Goal: Task Accomplishment & Management: Use online tool/utility

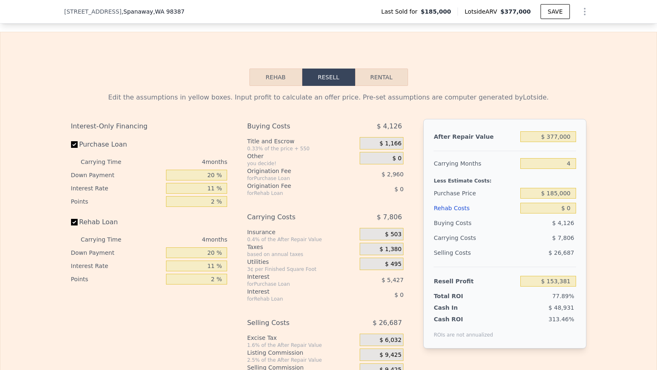
scroll to position [1226, 0]
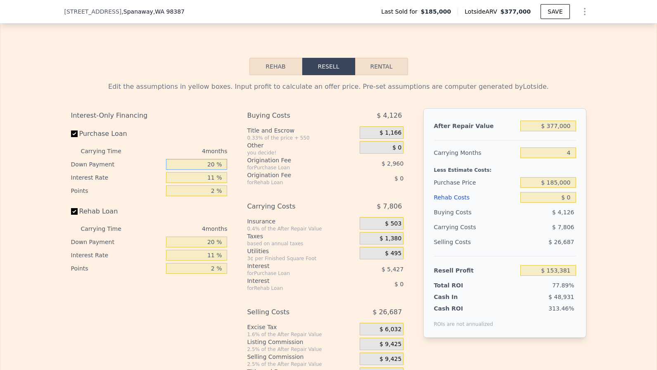
click at [211, 165] on input "20 %" at bounding box center [196, 164] width 61 height 11
type input "10 %"
type input "$ 152,335"
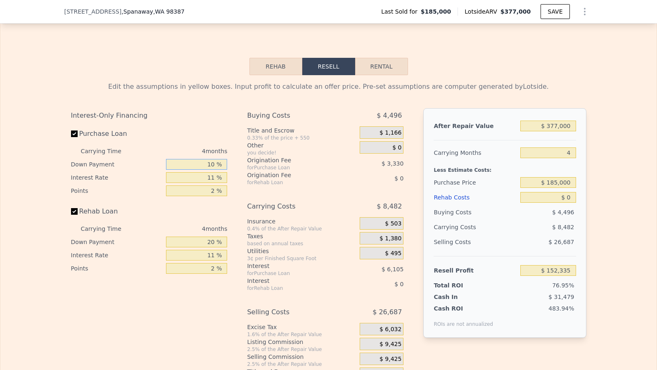
type input "10 %"
type input "1 %"
type input "$ 157,883"
type input "11 %"
type input "$ 152,335"
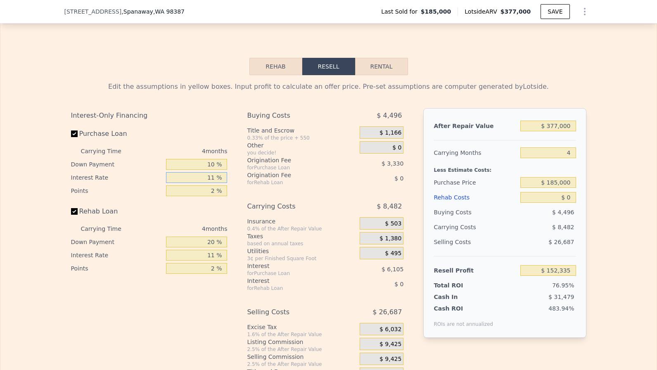
type input "11 %"
type input "1 %"
type input "$ 154,000"
type input "10 %"
type input "11 %"
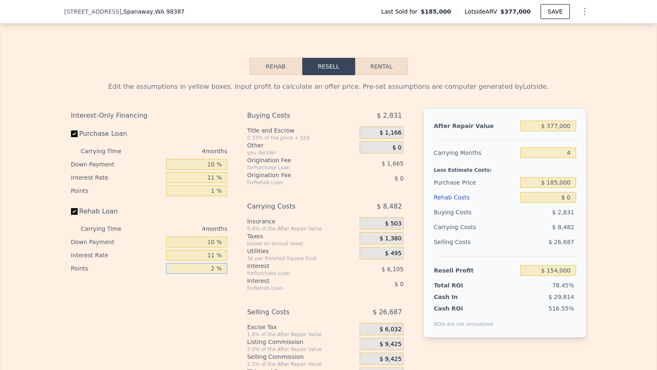
type input "1 %"
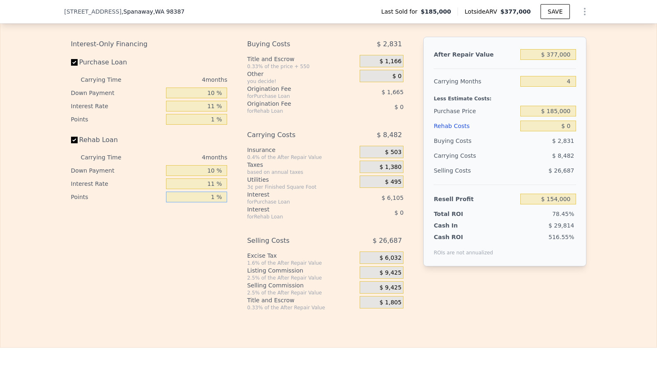
scroll to position [1296, 0]
click at [553, 52] on input "$ 377,000" at bounding box center [547, 55] width 55 height 11
click at [559, 57] on input "$ 377,000" at bounding box center [547, 55] width 55 height 11
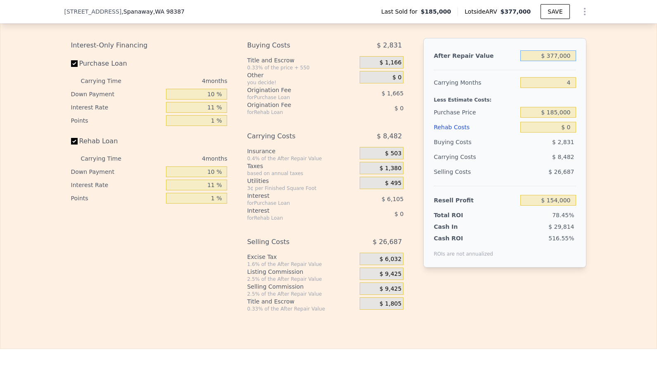
click at [559, 57] on input "$ 377,000" at bounding box center [547, 55] width 55 height 11
type input "$ 3"
type input "-$ 196,357"
type input "$ 35"
type input "-$ 196,328"
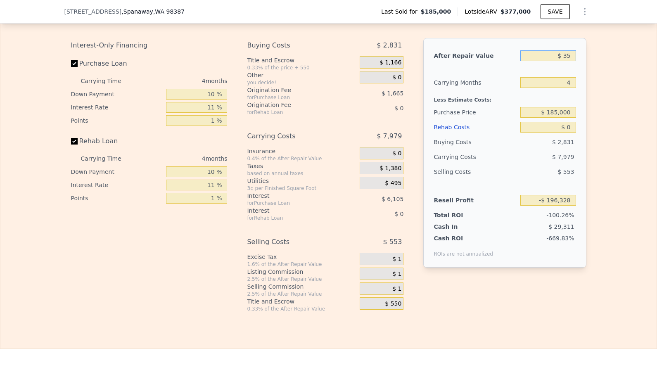
type input "$ 350"
type input "-$ 196,035"
type input "$ 3,500"
type input "-$ 193,109"
type input "$ 35,000"
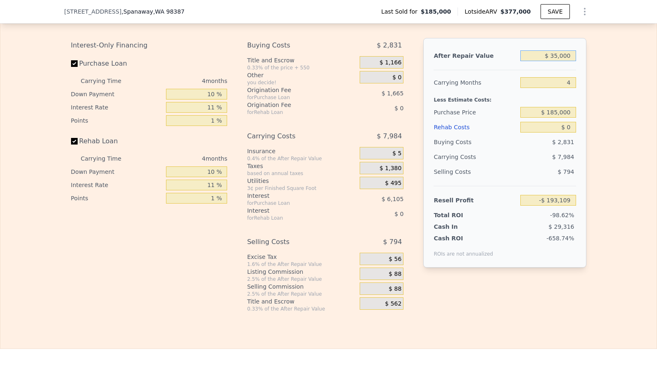
type input "-$ 163,834"
type input "$ 350,000"
type input "$ 128,907"
click at [559, 74] on div "After Repair Value $ 350,000 Carrying Months 4 Less Estimate Costs: Purchase Pr…" at bounding box center [504, 153] width 163 height 230
click at [559, 78] on input "4" at bounding box center [547, 82] width 55 height 11
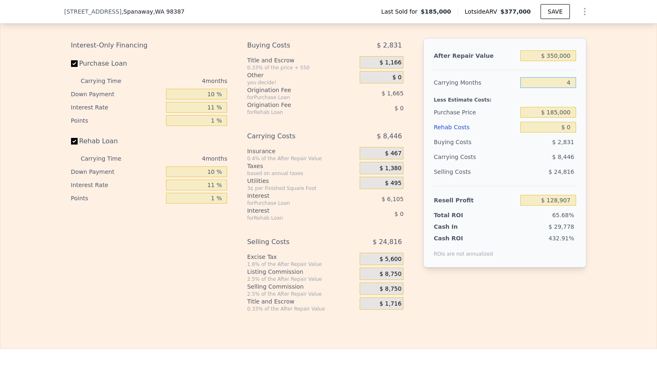
click at [559, 78] on input "4" at bounding box center [547, 82] width 55 height 11
type input "2"
type input "$ 133,130"
type input "2"
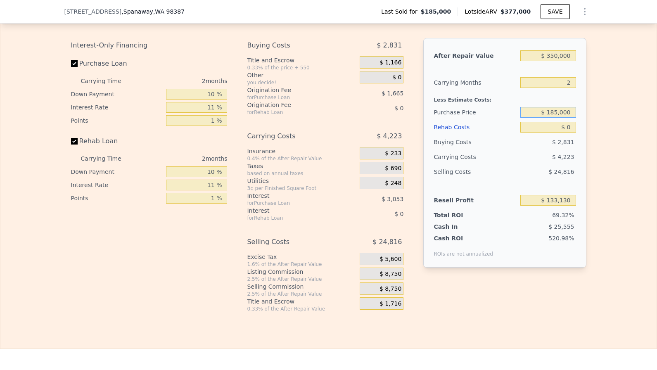
click at [557, 111] on input "$ 185,000" at bounding box center [547, 112] width 55 height 11
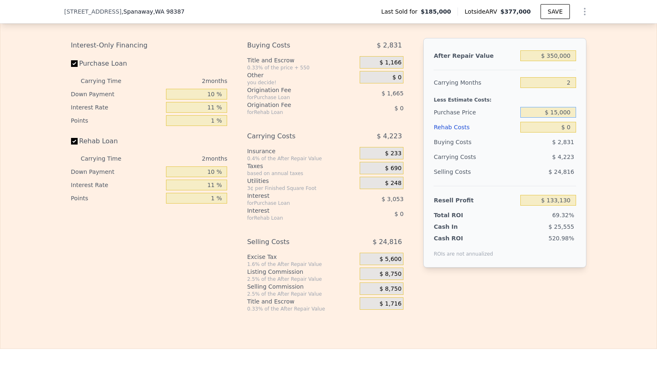
type input "$ 150,000"
type input "$ 169,137"
click at [579, 152] on div "After Repair Value $ 350,000 Carrying Months 2 Less Estimate Costs: Purchase Pr…" at bounding box center [504, 153] width 163 height 230
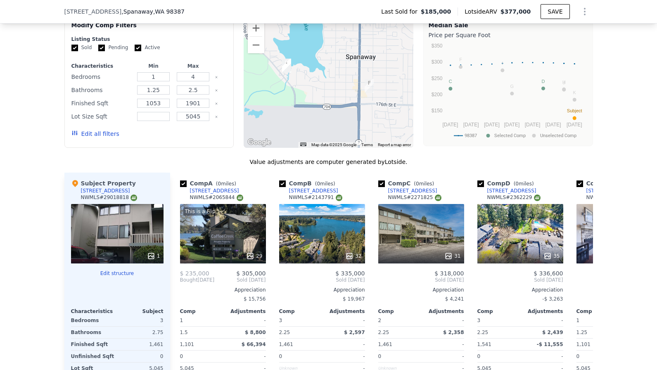
scroll to position [665, 0]
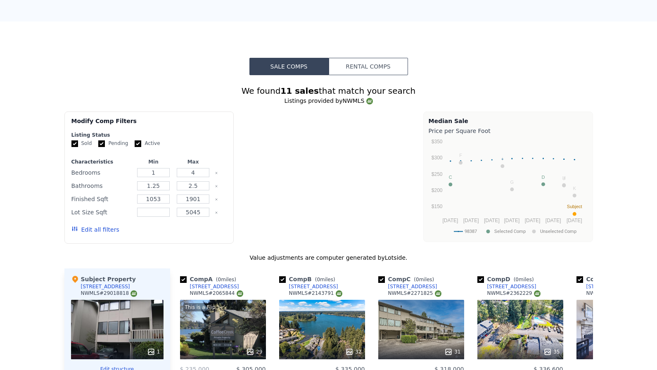
type input "$ 377,000"
type input "4"
type input "$ 153,381"
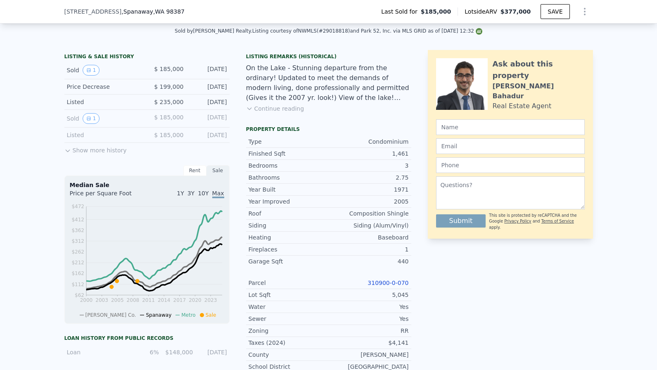
scroll to position [194, 0]
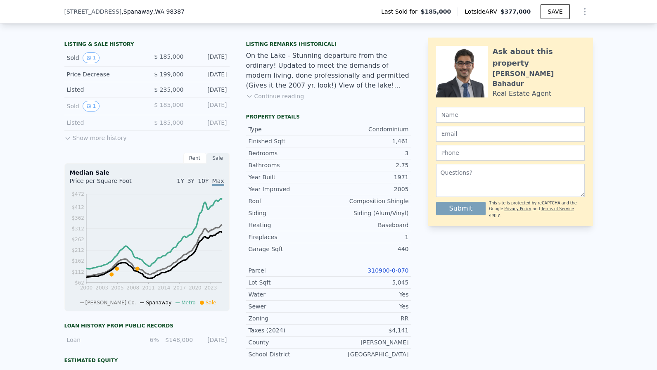
click at [386, 270] on link "310900-0-070" at bounding box center [388, 270] width 41 height 7
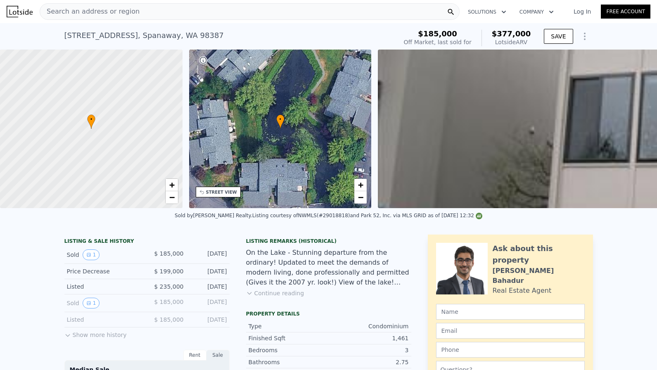
scroll to position [0, 0]
click at [166, 39] on div "[STREET_ADDRESS]" at bounding box center [143, 36] width 159 height 12
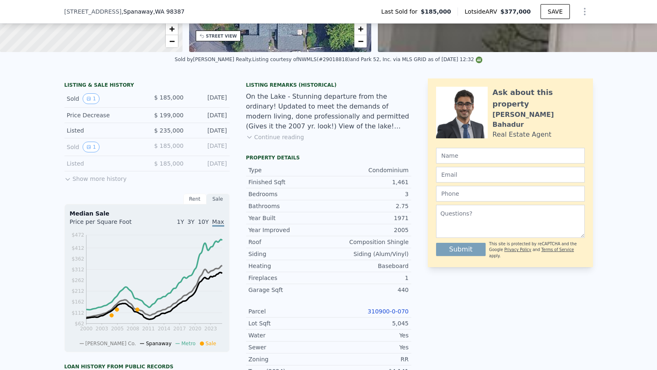
scroll to position [176, 0]
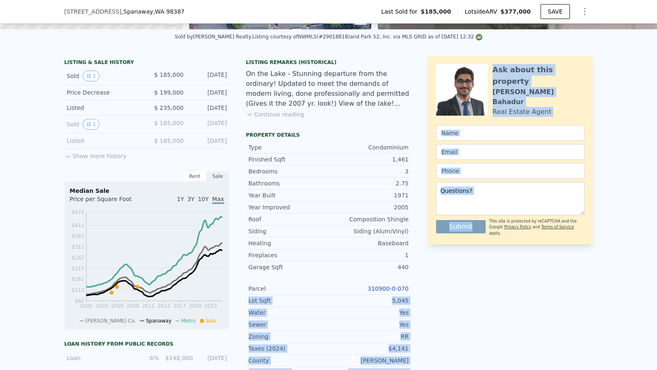
drag, startPoint x: 353, startPoint y: 292, endPoint x: 436, endPoint y: 292, distance: 83.4
click at [436, 292] on div "LISTING & SALE HISTORY Sold 1 $ 185,000 [DATE] Price Decrease $ 199,000 [DATE] …" at bounding box center [328, 263] width 529 height 415
click at [436, 292] on div "Ask about this property [PERSON_NAME] Real Estate Agent Submit This site is pro…" at bounding box center [510, 263] width 165 height 415
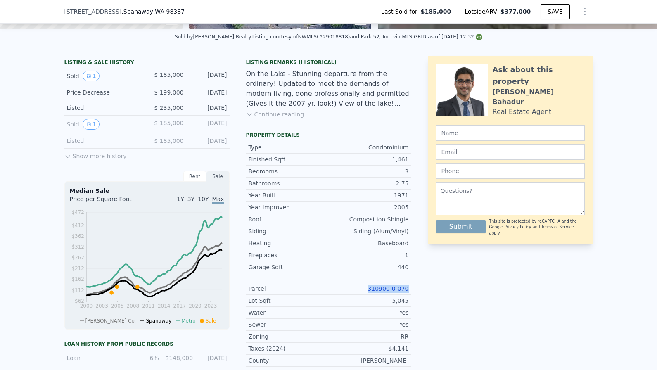
drag, startPoint x: 369, startPoint y: 287, endPoint x: 416, endPoint y: 287, distance: 47.1
click at [416, 287] on div "LISTING & SALE HISTORY Sold 1 $ 185,000 [DATE] Price Decrease $ 199,000 [DATE] …" at bounding box center [328, 263] width 529 height 415
copy link "310900-0-070"
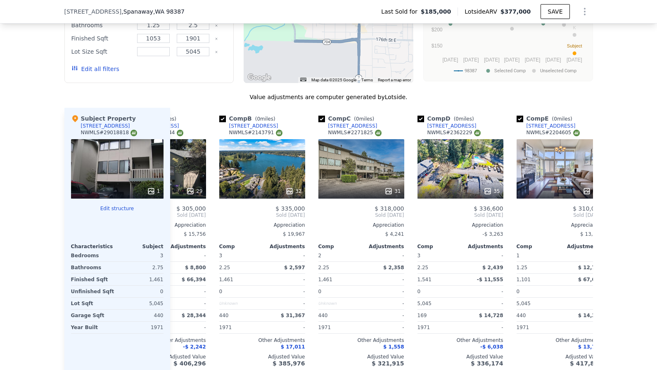
scroll to position [0, 173]
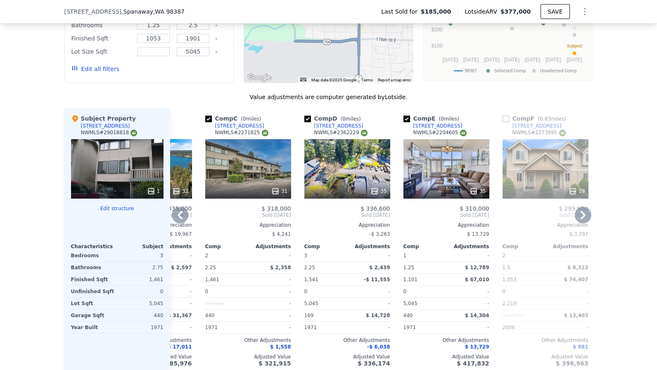
click at [449, 154] on div "35" at bounding box center [446, 168] width 86 height 59
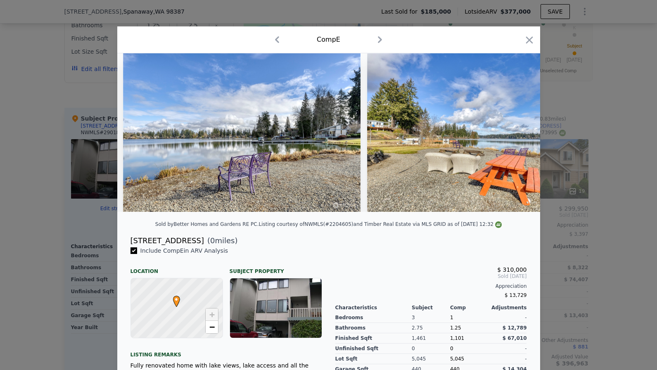
scroll to position [0, 7334]
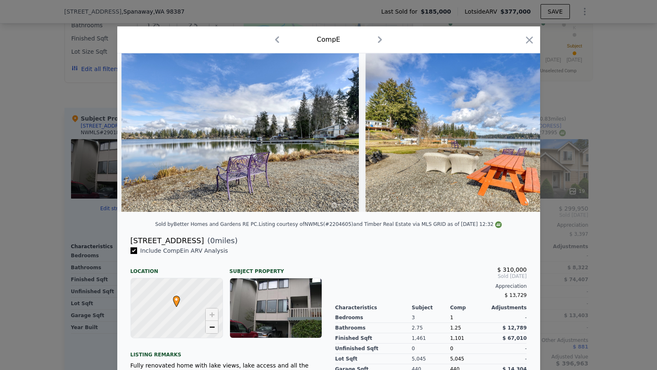
click at [212, 331] on span "−" at bounding box center [211, 327] width 5 height 10
click at [212, 330] on span "−" at bounding box center [211, 327] width 5 height 10
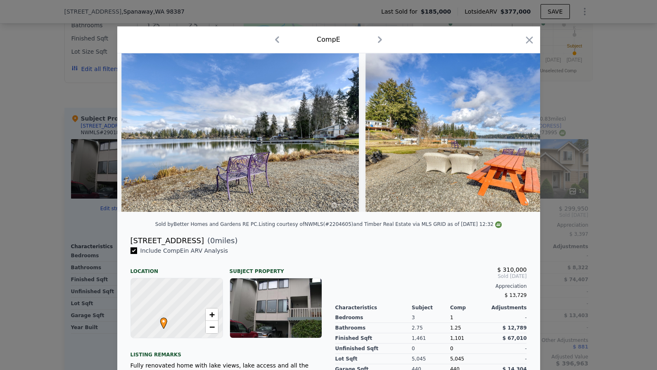
drag, startPoint x: 199, startPoint y: 300, endPoint x: 174, endPoint y: 342, distance: 48.5
click at [174, 342] on div "Include Comp E in ARV Analysis Location Subject Property E • + − Listing remark…" at bounding box center [226, 372] width 205 height 250
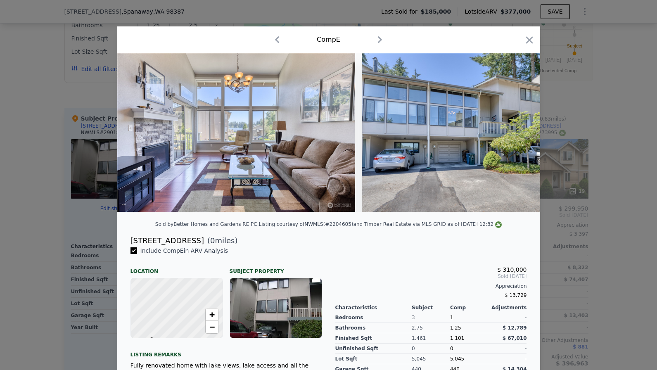
scroll to position [0, 0]
click at [530, 42] on icon "button" at bounding box center [529, 39] width 7 height 7
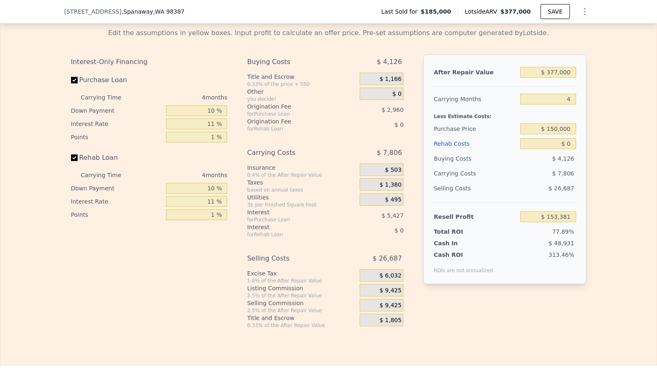
scroll to position [1278, 0]
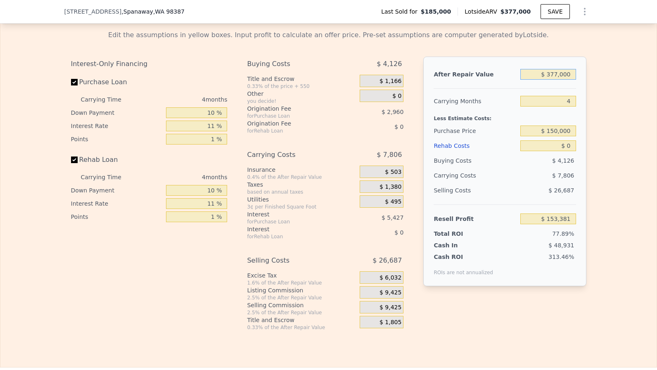
click at [567, 77] on input "$ 377,000" at bounding box center [547, 74] width 55 height 11
type input "$ 3"
type input "-$ 196,976"
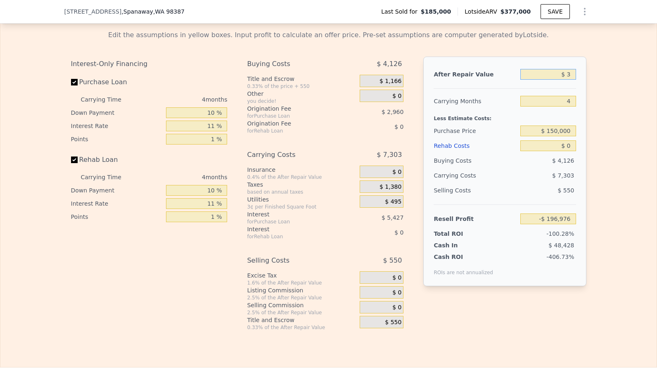
type input "$ 32"
type input "-$ 196,950"
type input "$ 325"
type input "-$ 196,676"
type input "$ 3,250"
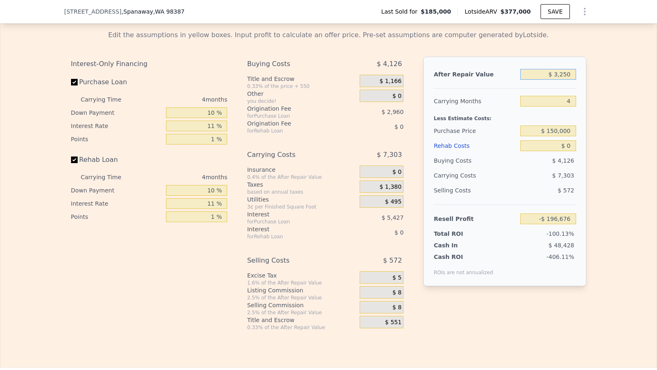
type input "-$ 193,958"
type input "$ 32,500"
type input "-$ 166,776"
type input "$ 325,000"
type input "$ 105,056"
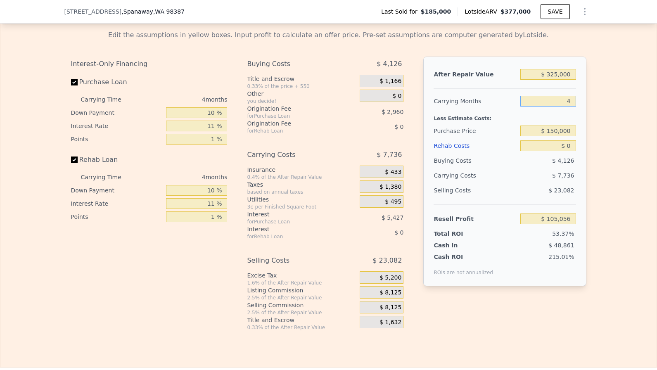
click at [555, 100] on input "4" at bounding box center [547, 101] width 55 height 11
type input "3"
type input "$ 106,990"
type input "3"
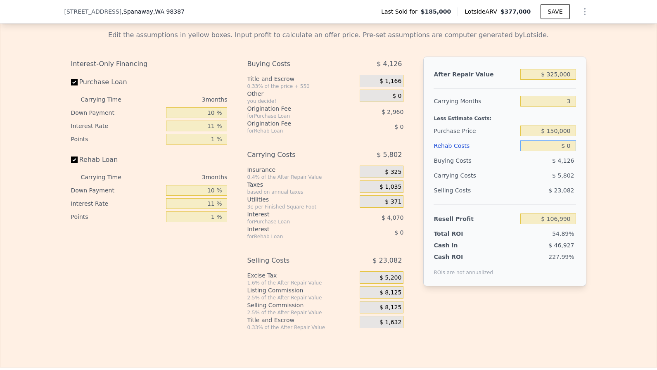
click at [572, 148] on input "$ 0" at bounding box center [547, 145] width 55 height 11
type input "$ 3"
type input "$ 106,987"
type input "$ 35"
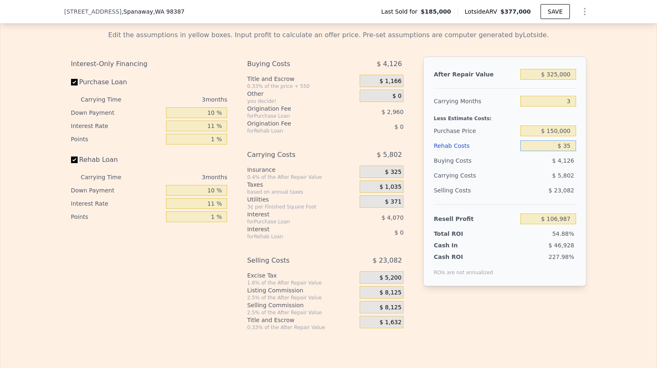
type input "$ 106,954"
type input "$ 350"
type input "$ 106,625"
type input "$ 35,000"
type input "$ 70,659"
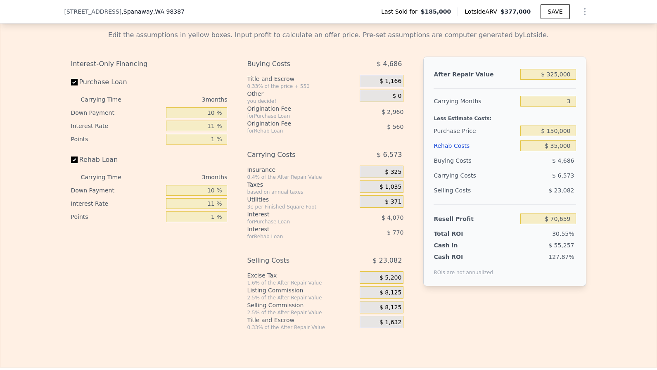
click at [474, 317] on div "Interest-Only Financing Purchase Loan Carrying Time 3 months Down Payment 10 % …" at bounding box center [328, 194] width 515 height 274
click at [558, 130] on input "$ 150,000" at bounding box center [547, 131] width 55 height 11
type input "$ 165,000"
type input "$ 91,487"
click at [539, 288] on div "After Repair Value $ 325,000 Carrying Months 3 Less Estimate Costs: Purchase Pr…" at bounding box center [504, 187] width 163 height 261
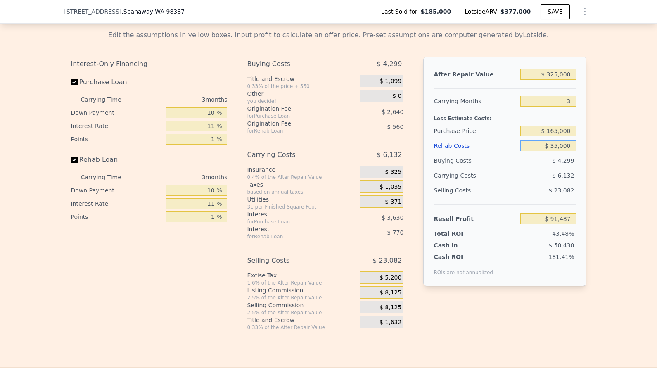
click at [567, 148] on input "$ 35,000" at bounding box center [547, 145] width 55 height 11
click at [595, 199] on div "Edit the assumptions in yellow boxes. Input profit to calculate an offer price.…" at bounding box center [328, 177] width 656 height 307
click at [370, 282] on div "$ 5,200" at bounding box center [382, 277] width 44 height 12
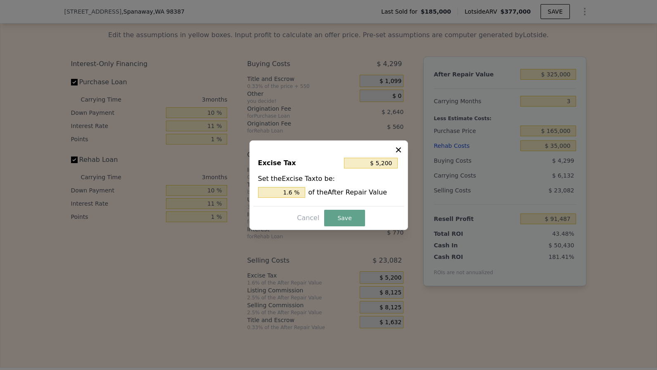
click at [396, 152] on icon at bounding box center [398, 150] width 8 height 8
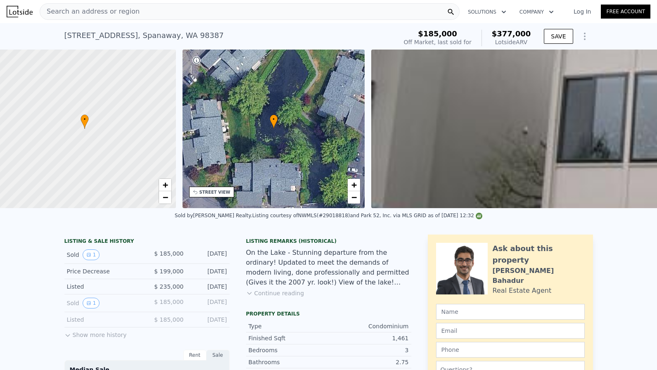
scroll to position [0, 3]
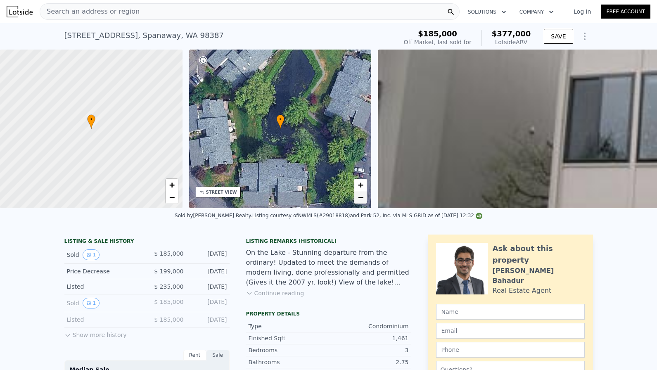
click at [361, 200] on span "−" at bounding box center [360, 197] width 5 height 10
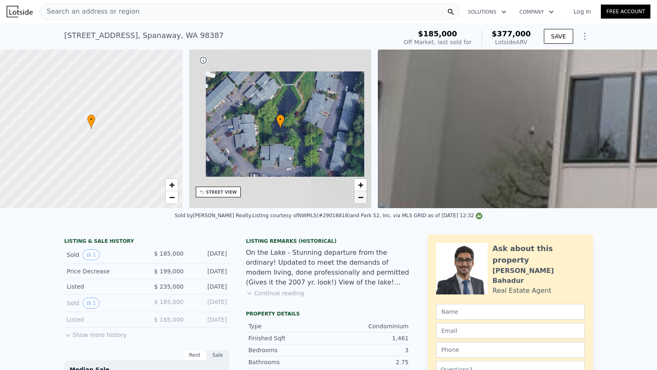
click at [361, 200] on span "−" at bounding box center [360, 197] width 5 height 10
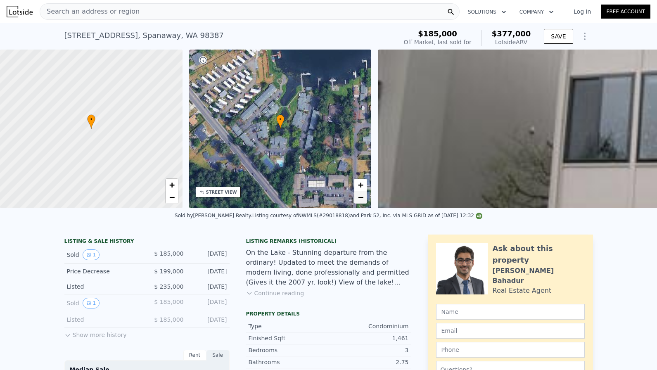
click at [361, 200] on span "−" at bounding box center [360, 197] width 5 height 10
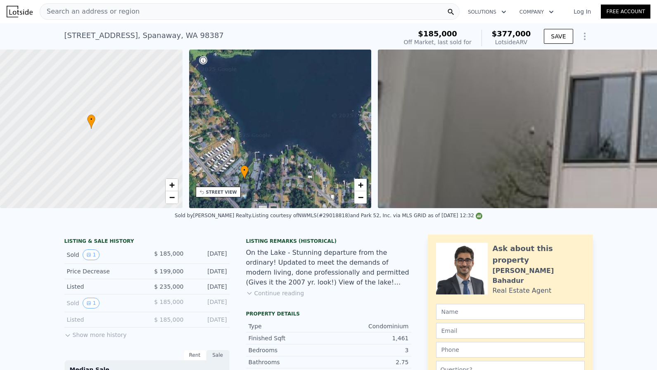
drag, startPoint x: 337, startPoint y: 108, endPoint x: 302, endPoint y: 157, distance: 60.3
click at [302, 157] on div "• + −" at bounding box center [280, 129] width 183 height 159
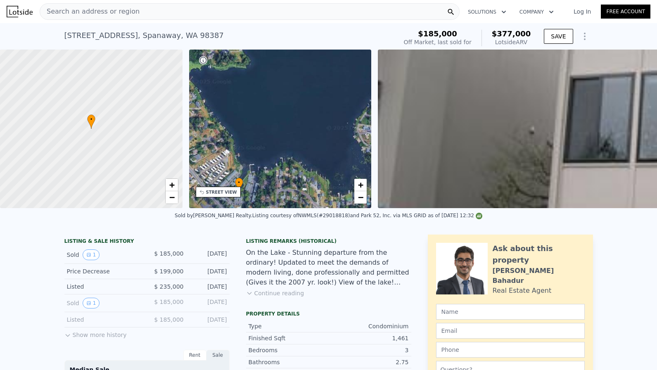
drag, startPoint x: 324, startPoint y: 138, endPoint x: 313, endPoint y: 162, distance: 26.2
click at [313, 162] on div "• + −" at bounding box center [280, 129] width 183 height 159
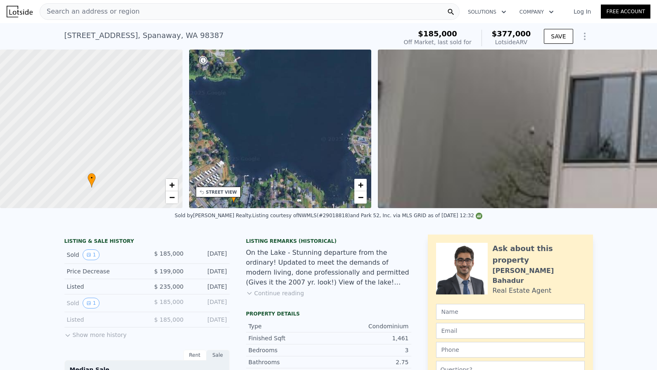
drag, startPoint x: 85, startPoint y: 73, endPoint x: 88, endPoint y: 173, distance: 100.4
click at [88, 174] on div at bounding box center [91, 129] width 219 height 190
drag, startPoint x: 116, startPoint y: 106, endPoint x: 109, endPoint y: 29, distance: 77.6
drag, startPoint x: 117, startPoint y: 86, endPoint x: 78, endPoint y: 183, distance: 104.3
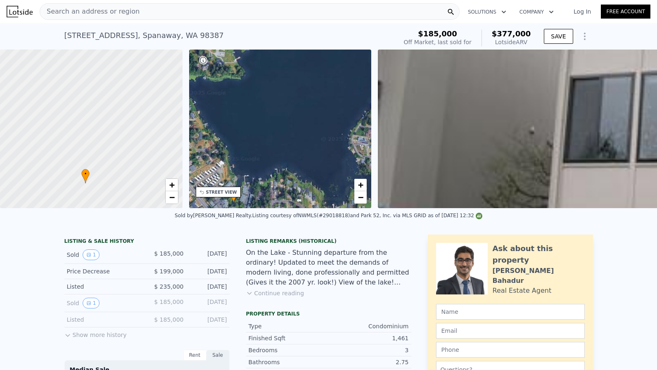
click at [78, 183] on div at bounding box center [91, 129] width 219 height 190
drag, startPoint x: 59, startPoint y: 37, endPoint x: 261, endPoint y: 34, distance: 202.0
click at [261, 34] on div "[STREET_ADDRESS] Sold [DATE] for $185k (~ARV $377k ) $185,000 Off Market, last …" at bounding box center [328, 36] width 657 height 26
copy div "[STREET_ADDRESS] Sold [DATE] for $185k (~ARV $377k )"
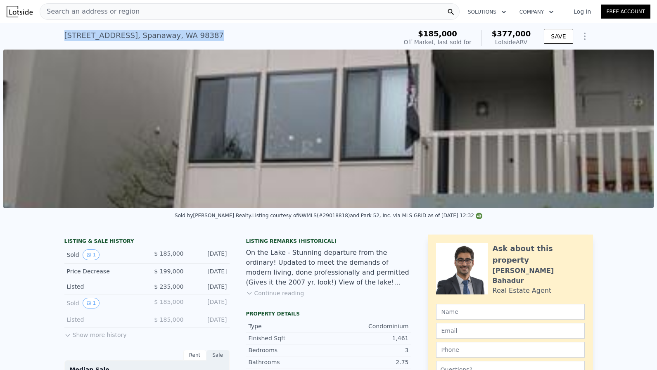
scroll to position [0, 378]
type input "$ 377,000"
type input "4"
type input "$ 0"
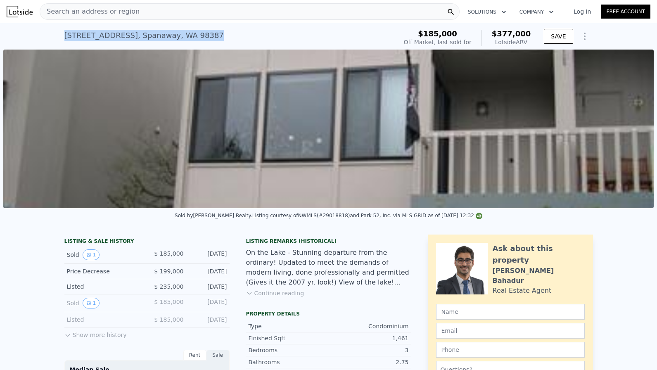
type input "$ 153,381"
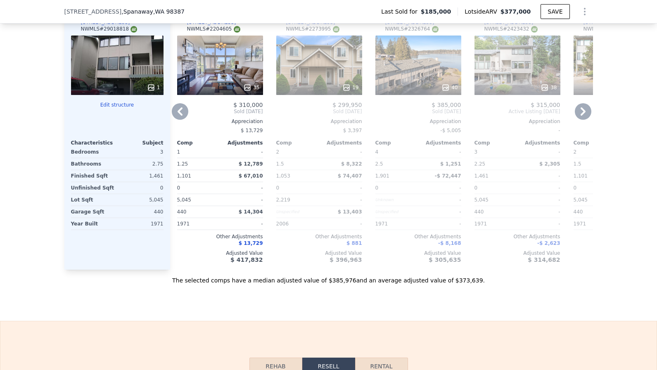
scroll to position [902, 0]
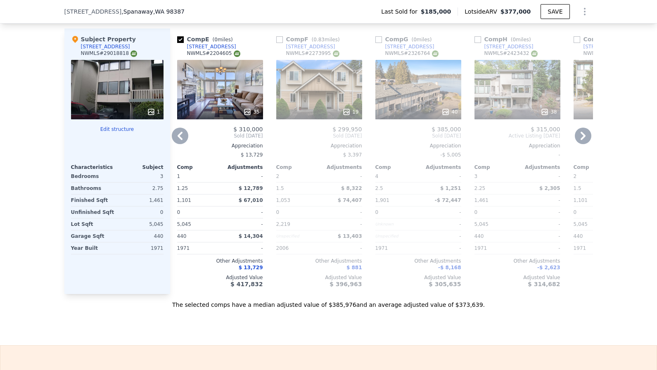
click at [378, 38] on input "checkbox" at bounding box center [378, 39] width 7 height 7
checkbox input "true"
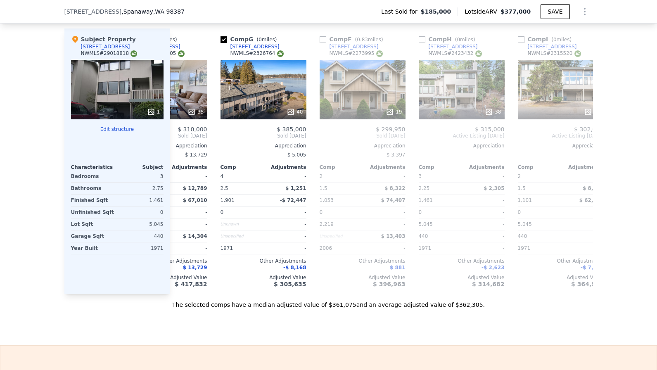
scroll to position [0, 457]
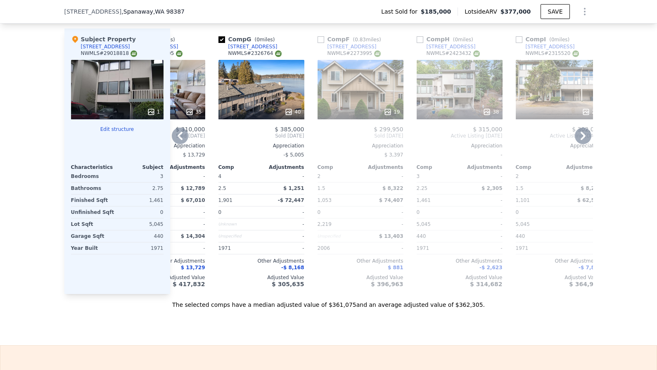
click at [420, 38] on input "checkbox" at bounding box center [420, 39] width 7 height 7
checkbox input "true"
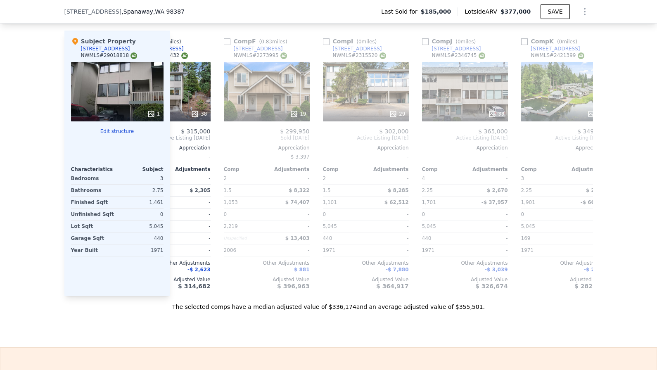
scroll to position [0, 653]
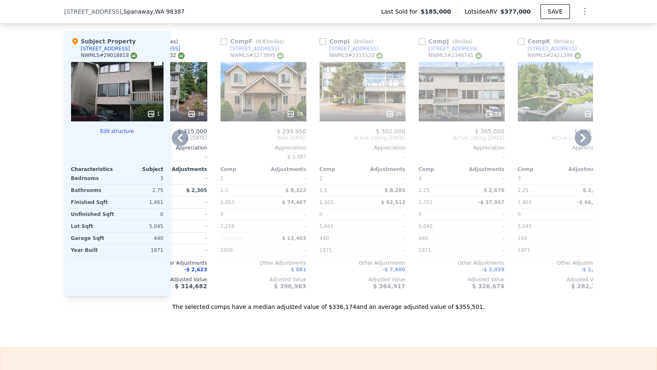
click at [325, 41] on input "checkbox" at bounding box center [323, 41] width 7 height 7
checkbox input "true"
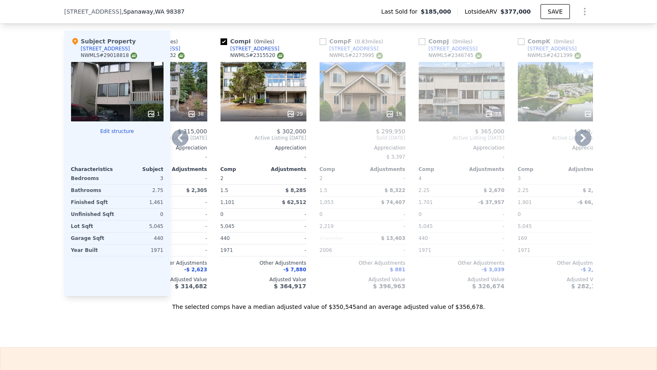
click at [421, 40] on input "checkbox" at bounding box center [422, 41] width 7 height 7
checkbox input "true"
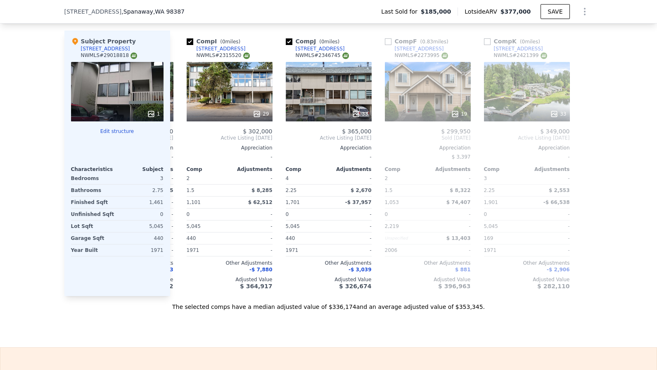
scroll to position [0, 687]
click at [489, 41] on input "checkbox" at bounding box center [487, 41] width 7 height 7
checkbox input "true"
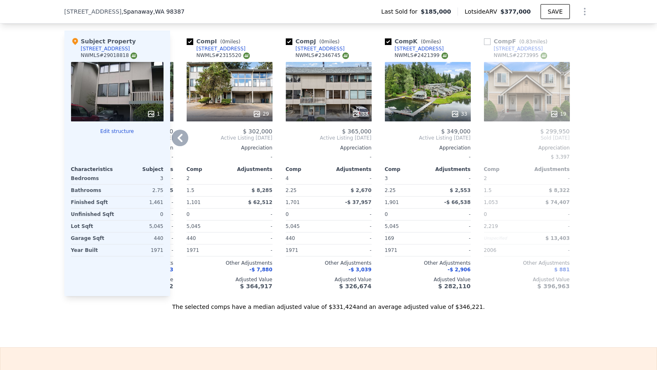
click at [328, 98] on div "33" at bounding box center [329, 91] width 86 height 59
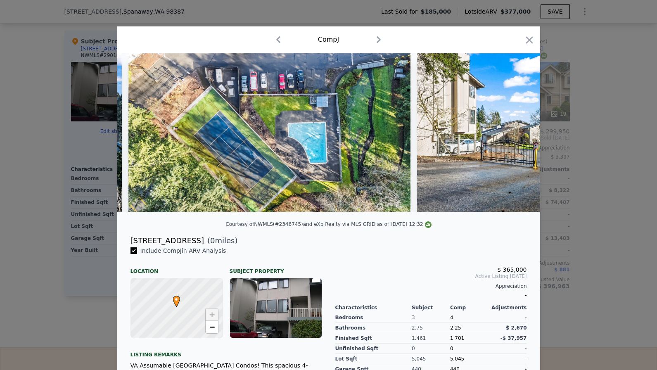
scroll to position [0, 7836]
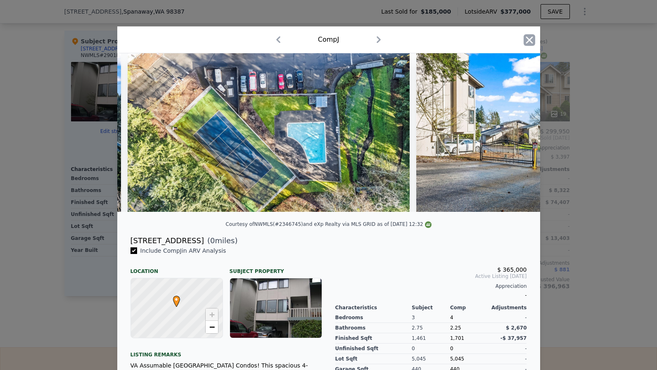
click at [530, 42] on icon "button" at bounding box center [530, 40] width 12 height 12
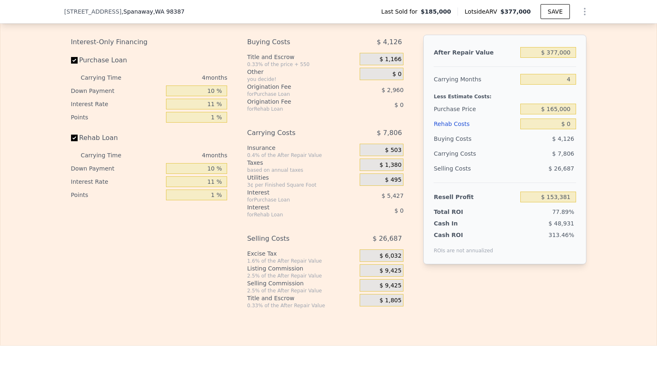
scroll to position [1300, 0]
click at [573, 48] on input "$ 377,000" at bounding box center [547, 51] width 55 height 11
type input "$ 3"
type input "-$ 196,976"
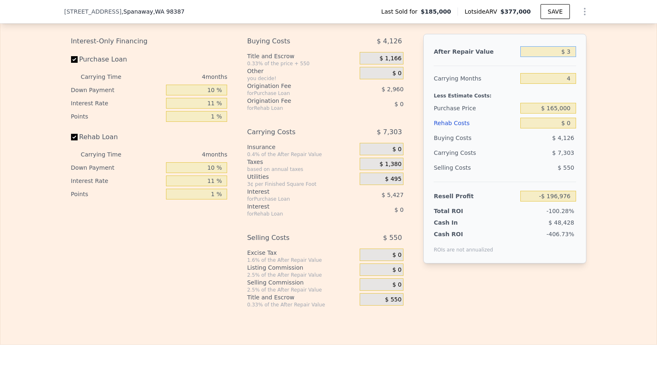
type input "$ 32"
type input "-$ 196,950"
type input "$ 325"
type input "-$ 196,676"
type input "$ 3,250"
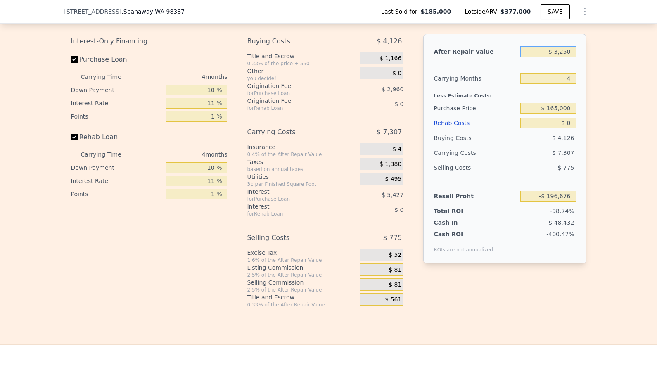
type input "-$ 193,958"
type input "$ 32,500"
type input "-$ 166,776"
type input "$ 325,000"
type input "$ 105,056"
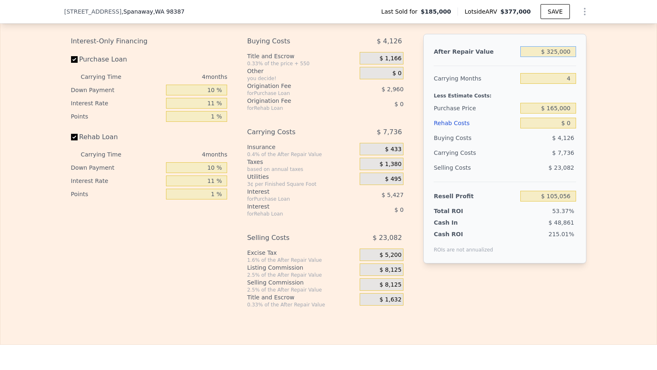
type input "$ 3,250,000"
type input "$ 2,823,365"
type input "$ 325,000"
type input "$ 105,056"
click at [557, 76] on input "4" at bounding box center [547, 78] width 55 height 11
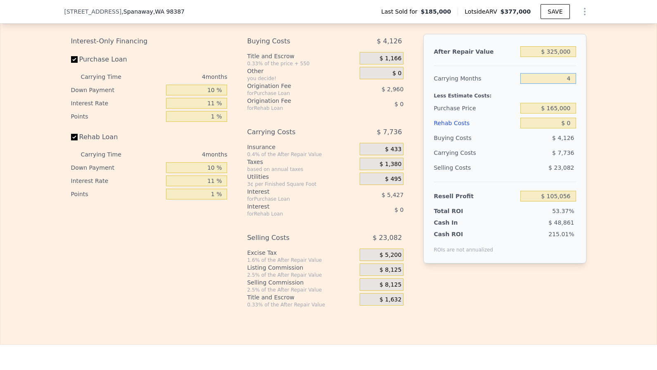
click at [557, 76] on input "4" at bounding box center [547, 78] width 55 height 11
type input "3"
type input "$ 106,990"
type input "3"
click at [554, 111] on input "$ 165,000" at bounding box center [547, 108] width 55 height 11
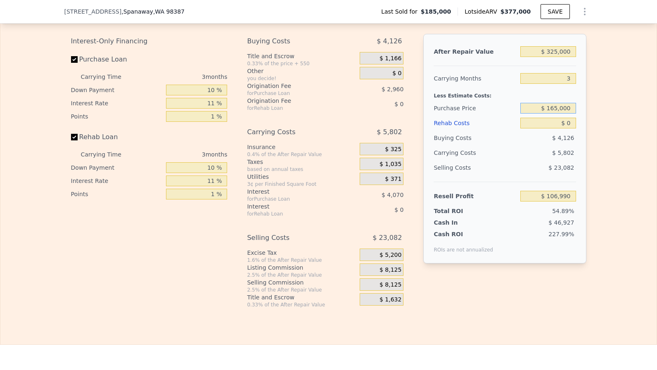
click at [554, 111] on input "$ 165,000" at bounding box center [547, 108] width 55 height 11
type input "$ 165,000"
click at [569, 124] on input "$ 0" at bounding box center [547, 123] width 55 height 11
type input "$ 127,818"
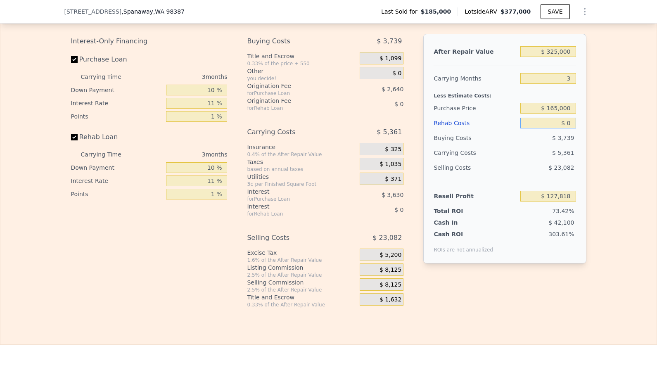
click at [569, 124] on input "$ 0" at bounding box center [547, 123] width 55 height 11
type input "$ 3"
type input "$ 127,815"
type input "$ 35"
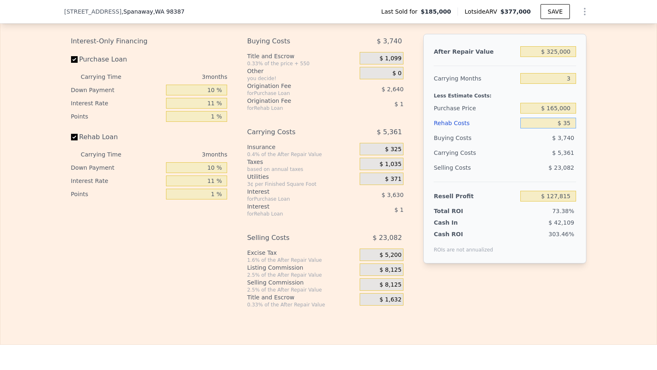
type input "$ 127,782"
type input "$ 350"
type input "$ 127,453"
type input "$ 3,500"
type input "$ 124,184"
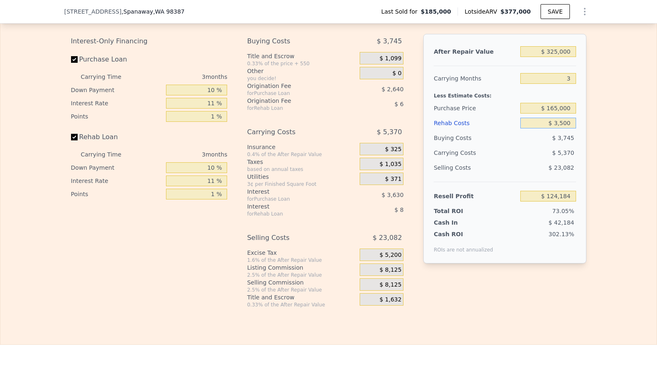
type input "$ 35,000"
type input "$ 91,487"
click at [630, 236] on div "Edit the assumptions in yellow boxes. Input profit to calculate an offer price.…" at bounding box center [328, 154] width 656 height 307
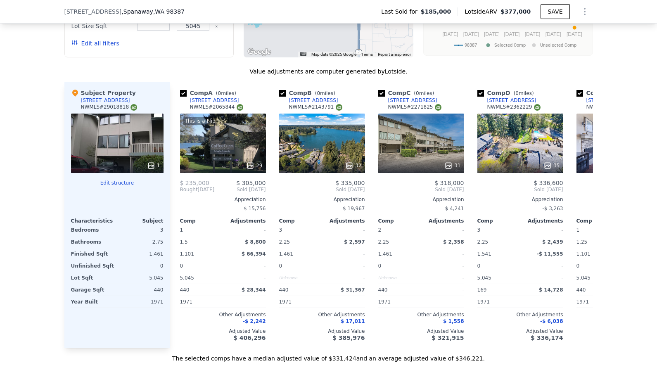
scroll to position [0, 0]
click at [345, 144] on div "32" at bounding box center [322, 143] width 86 height 59
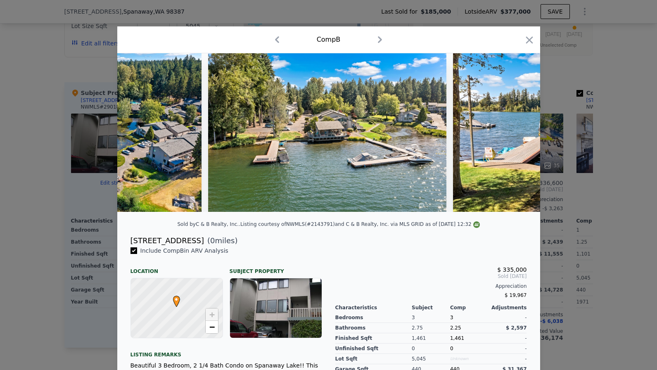
scroll to position [0, 2402]
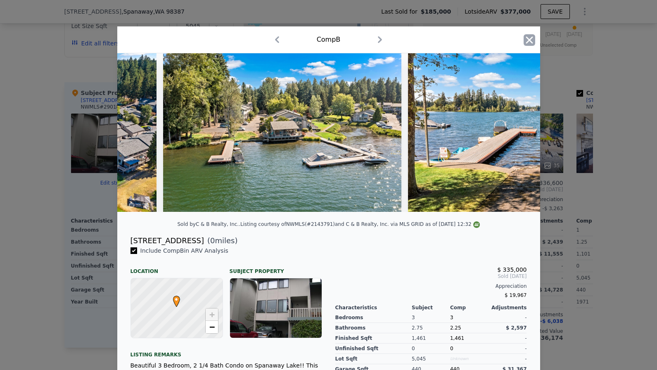
click at [534, 40] on icon "button" at bounding box center [530, 40] width 12 height 12
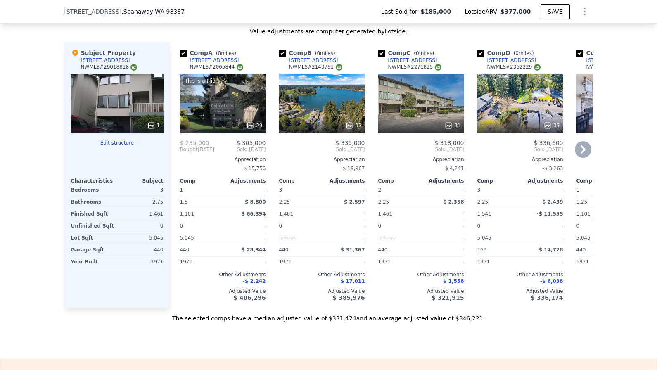
scroll to position [891, 0]
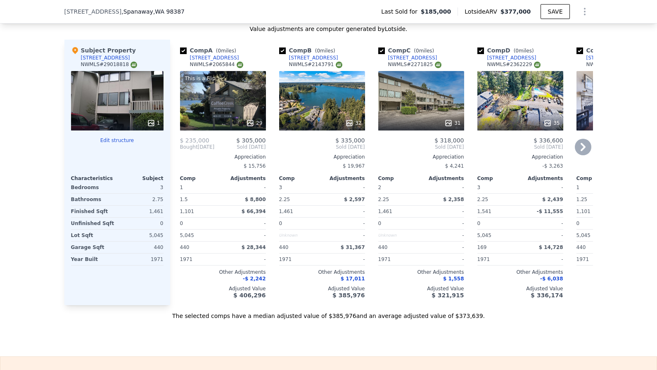
type input "$ 377,000"
type input "4"
type input "$ 0"
type input "$ 153,381"
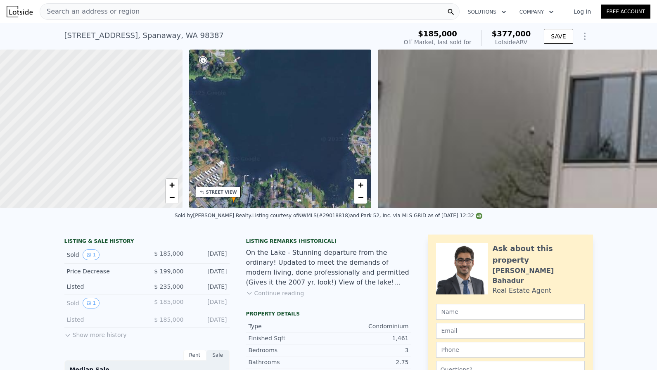
scroll to position [0, 0]
click at [117, 35] on div "[STREET_ADDRESS]" at bounding box center [143, 36] width 159 height 12
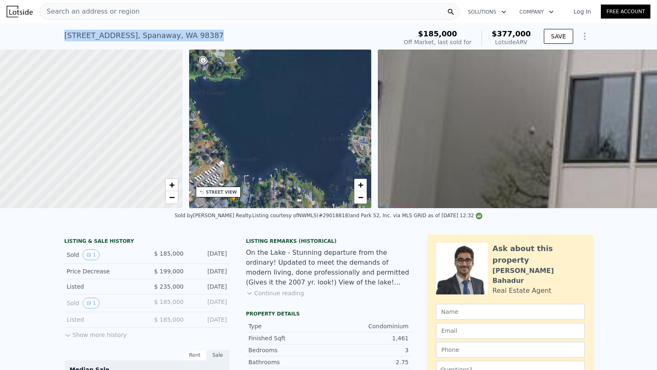
copy div "[STREET_ADDRESS] Sold [DATE] for $185k (~ARV $377k )"
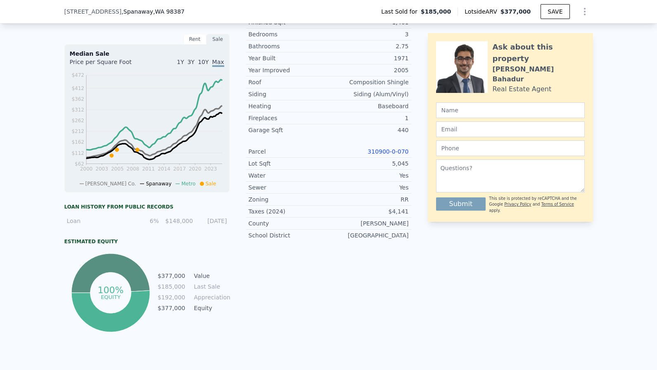
scroll to position [313, 0]
drag, startPoint x: 366, startPoint y: 152, endPoint x: 410, endPoint y: 154, distance: 44.7
click at [410, 154] on div "Parcel 310900-0-070" at bounding box center [328, 151] width 165 height 12
copy link "310900-0-070"
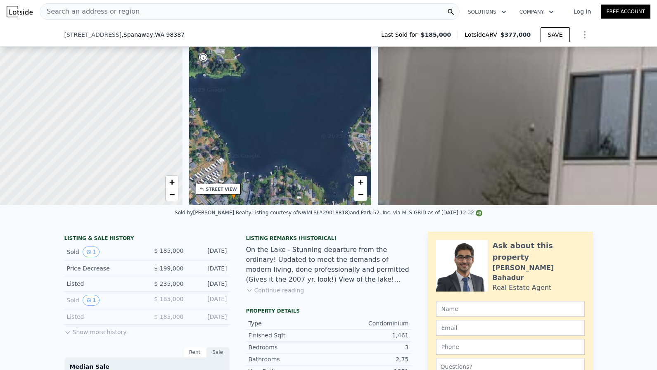
scroll to position [135, 0]
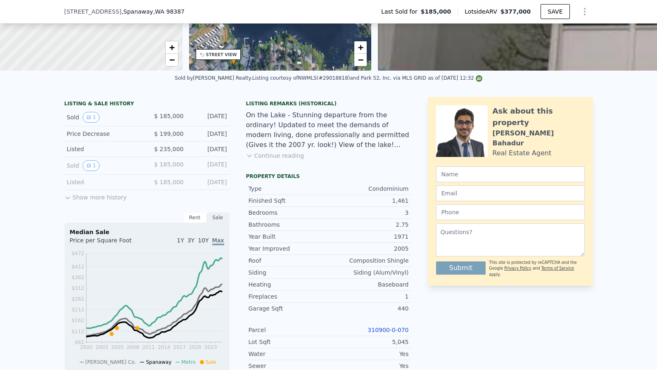
click at [336, 78] on div "Listing courtesy of NWMLS (#29018818) and Park 52, Inc. via MLS GRID as of [DAT…" at bounding box center [367, 78] width 230 height 6
copy div "29018818"
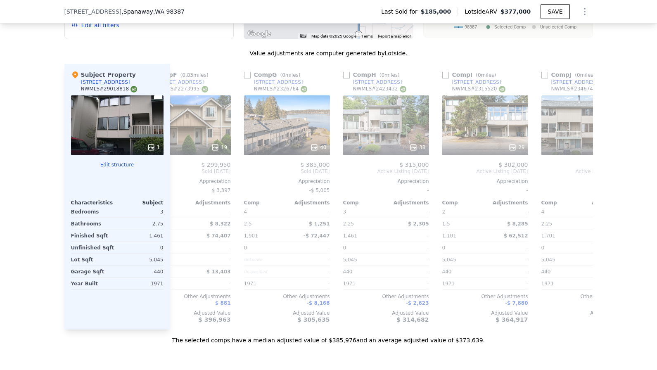
scroll to position [0, 531]
click at [384, 88] on div "NWMLS # 2423432" at bounding box center [379, 88] width 53 height 7
copy div "2423432"
click at [287, 88] on div "NWMLS # 2326764" at bounding box center [280, 88] width 53 height 7
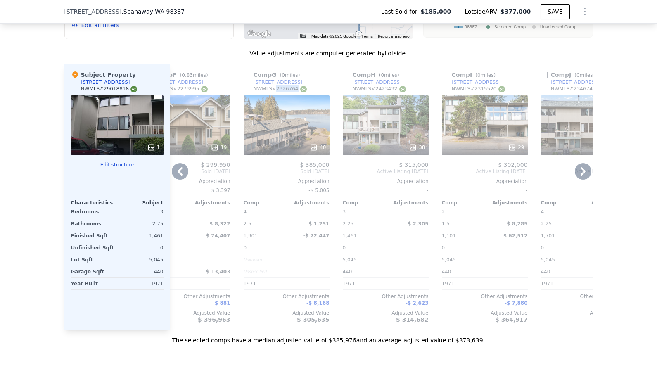
click at [287, 88] on div "NWMLS # 2326764" at bounding box center [280, 88] width 53 height 7
copy div "2326764"
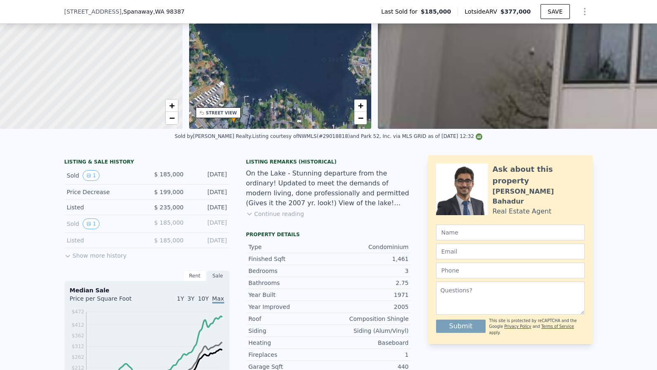
scroll to position [132, 0]
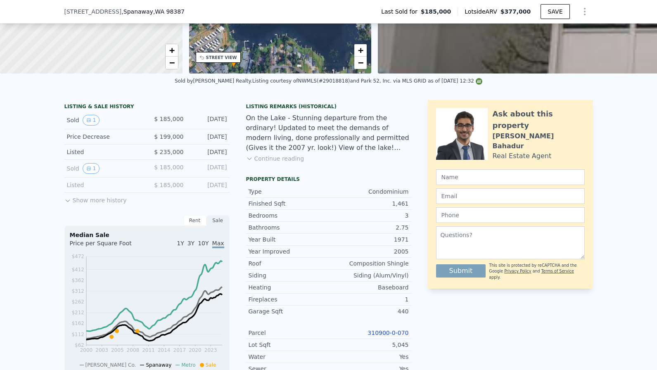
click at [402, 332] on link "310900-0-070" at bounding box center [388, 333] width 41 height 7
drag, startPoint x: 404, startPoint y: 332, endPoint x: 418, endPoint y: 332, distance: 13.2
click at [418, 332] on div "LISTING & SALE HISTORY Sold 1 $ 185,000 [DATE] Price Decrease $ 199,000 [DATE] …" at bounding box center [328, 307] width 529 height 415
copy link "310900-0-070"
